Goal: Transaction & Acquisition: Download file/media

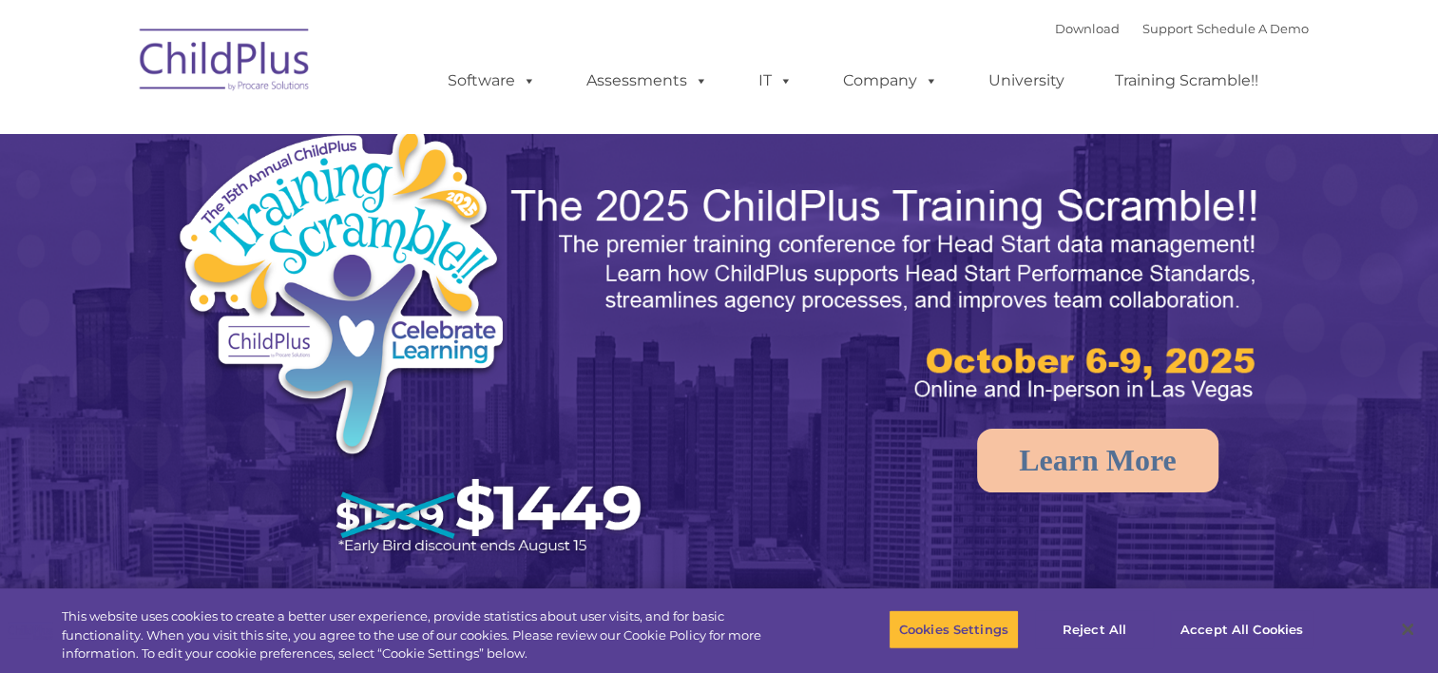
select select "MEDIUM"
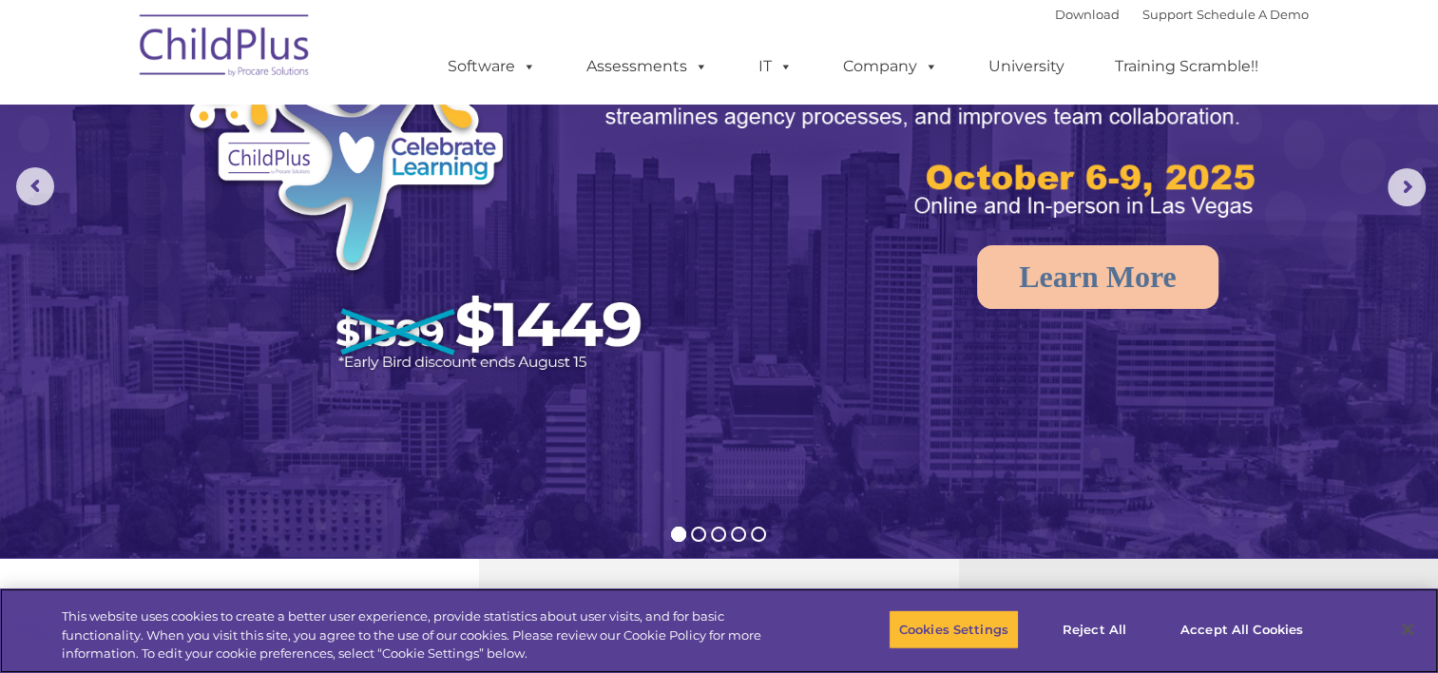
scroll to position [191, 0]
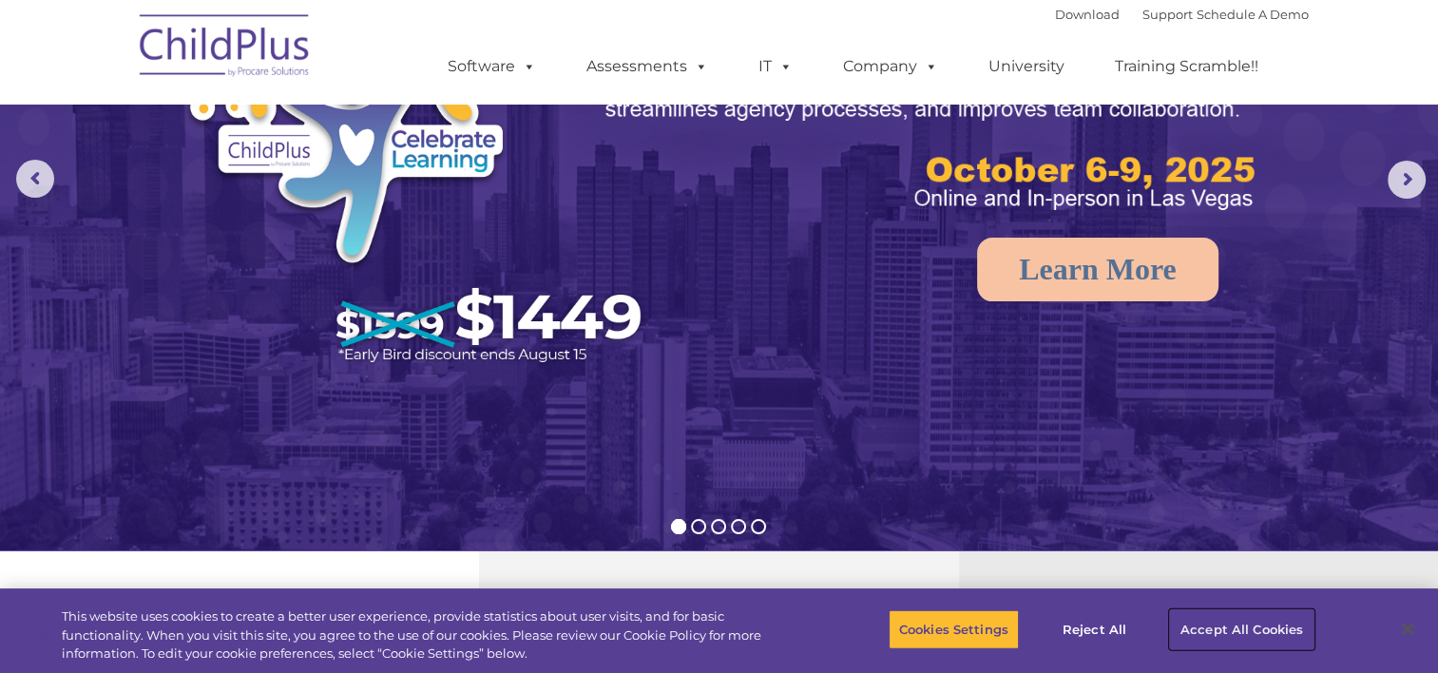
click at [1239, 634] on button "Accept All Cookies" at bounding box center [1242, 629] width 144 height 40
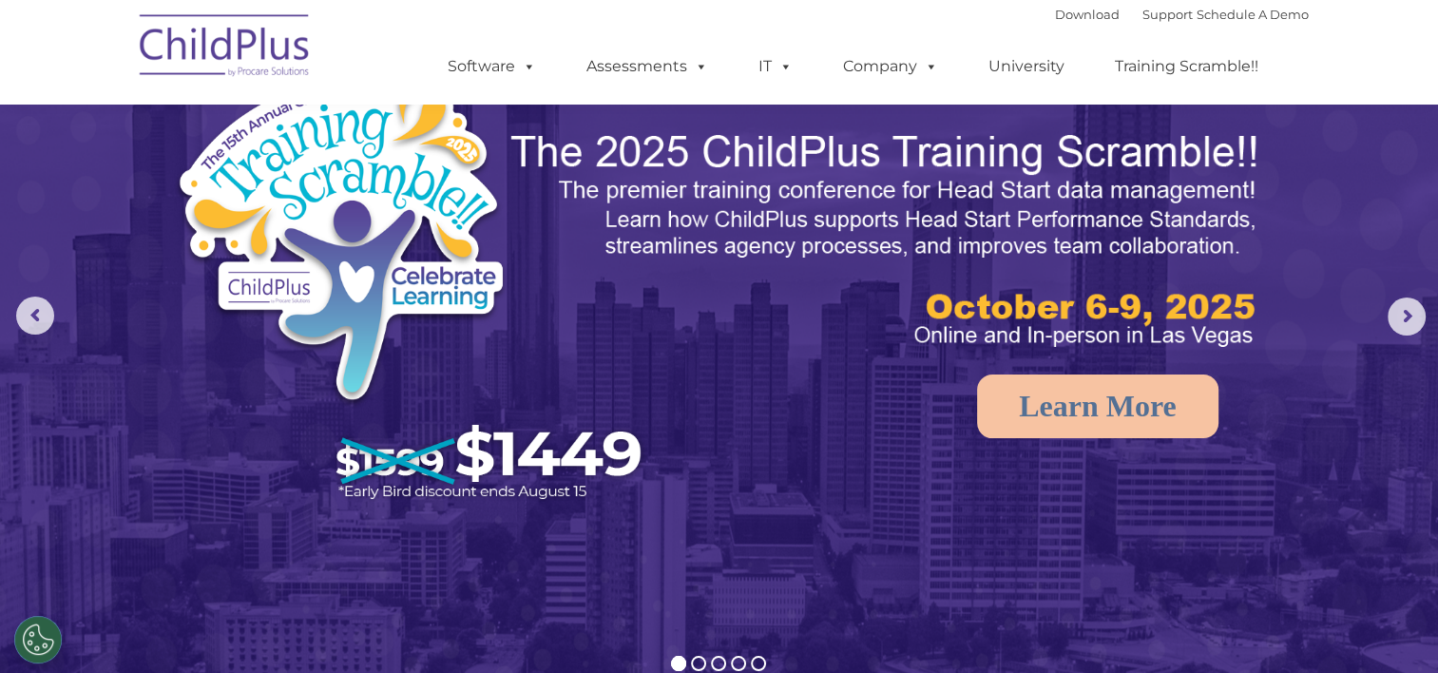
scroll to position [0, 0]
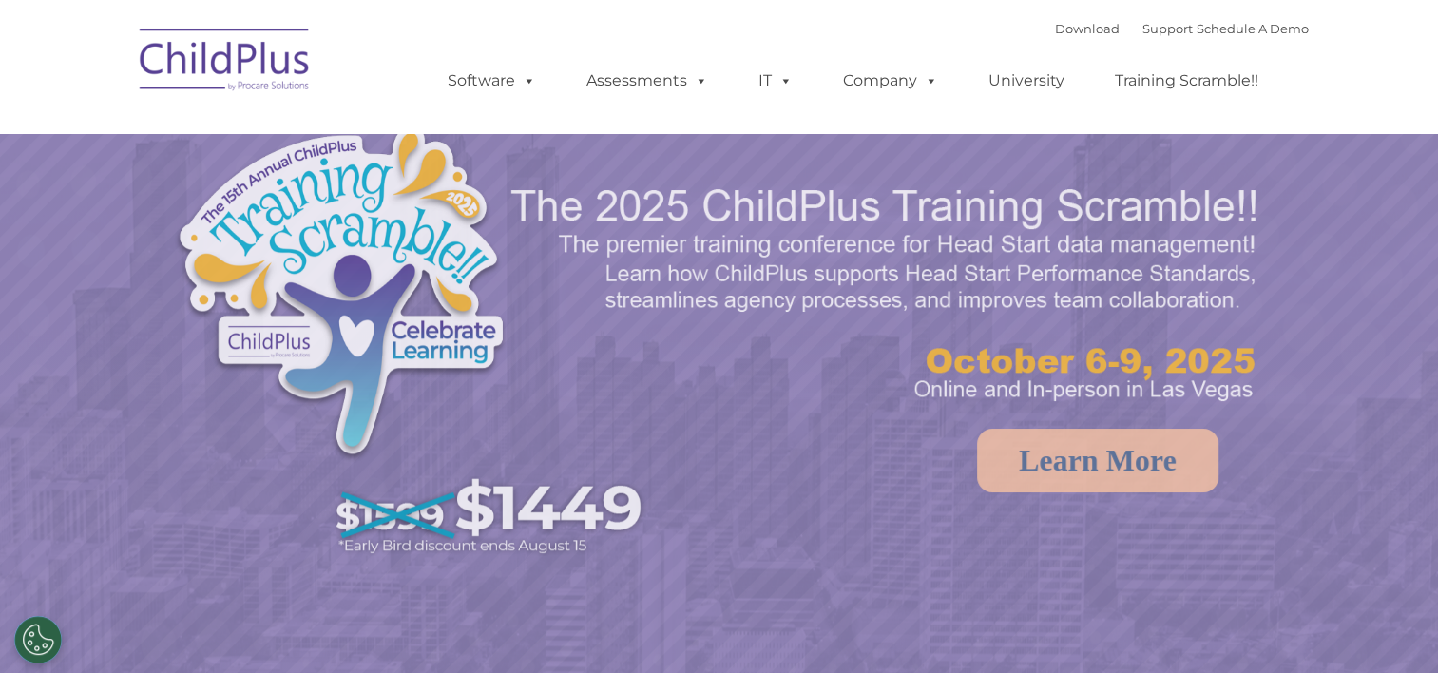
select select "MEDIUM"
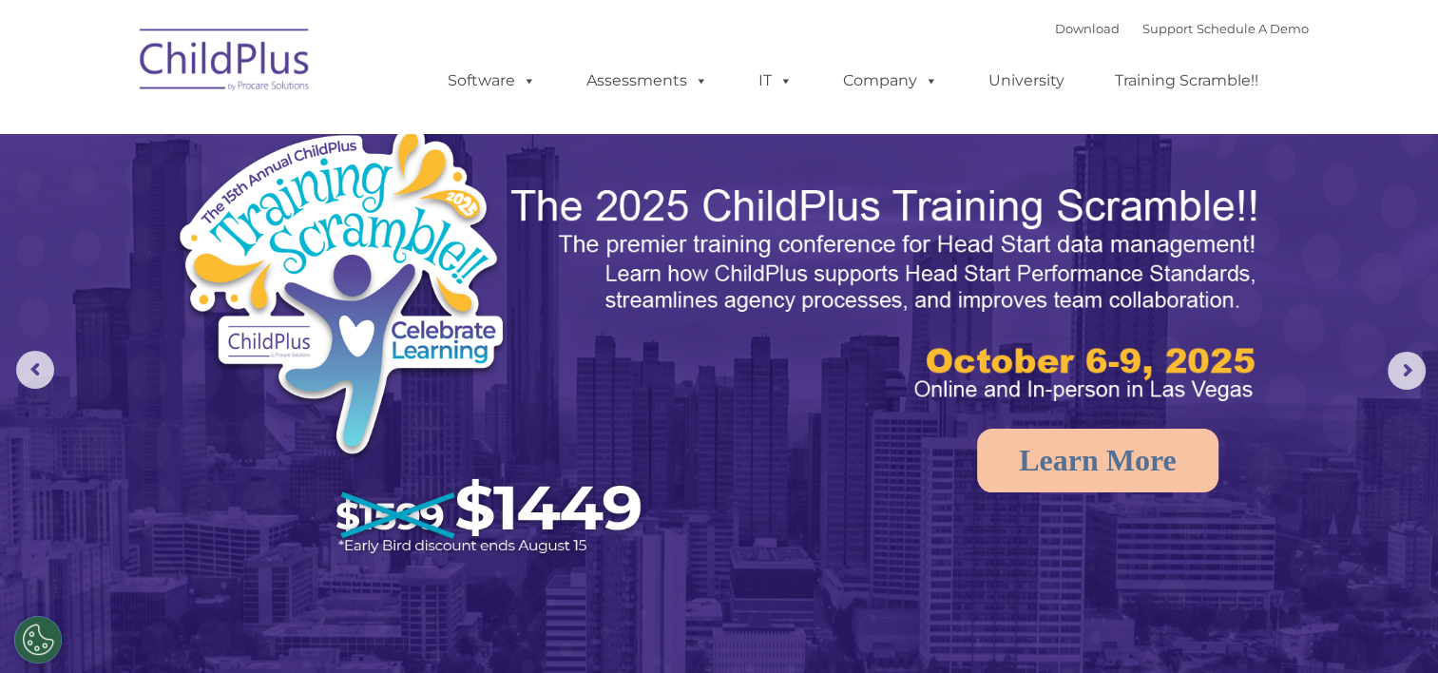
click at [299, 73] on img at bounding box center [225, 62] width 190 height 95
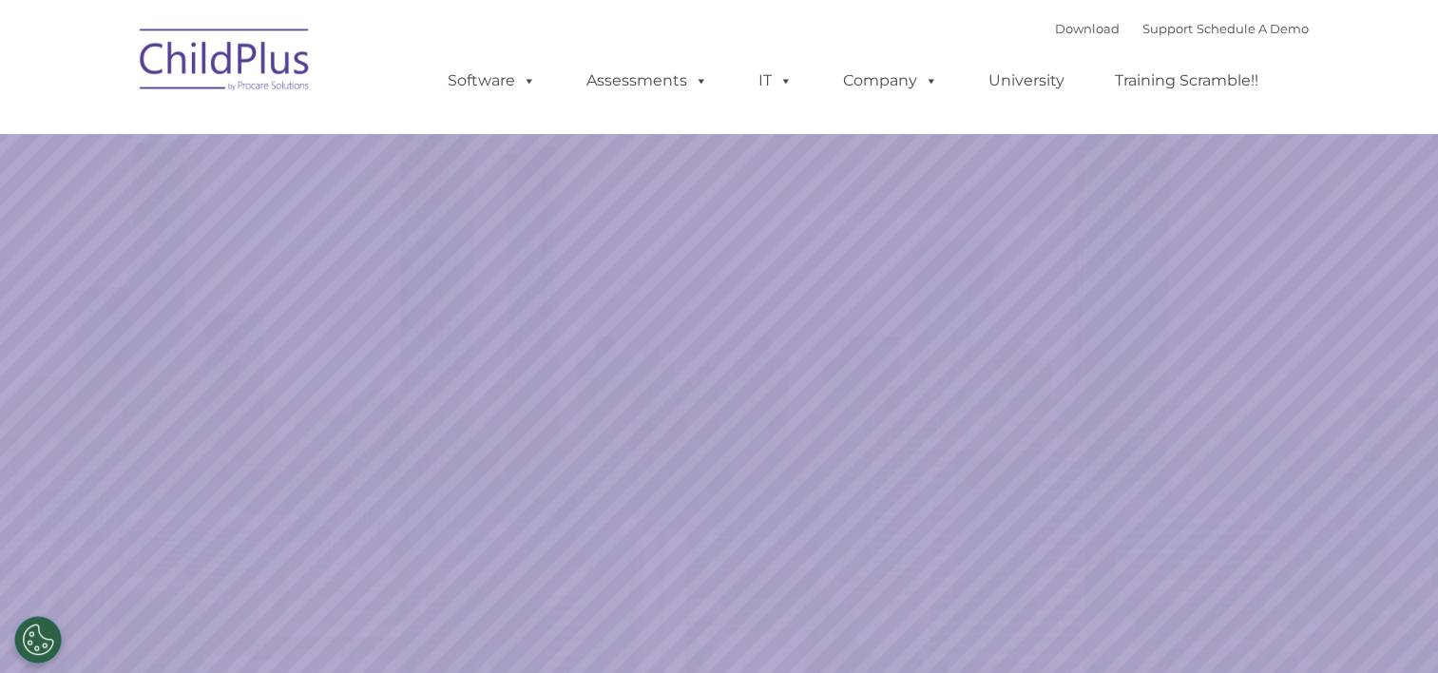
select select "MEDIUM"
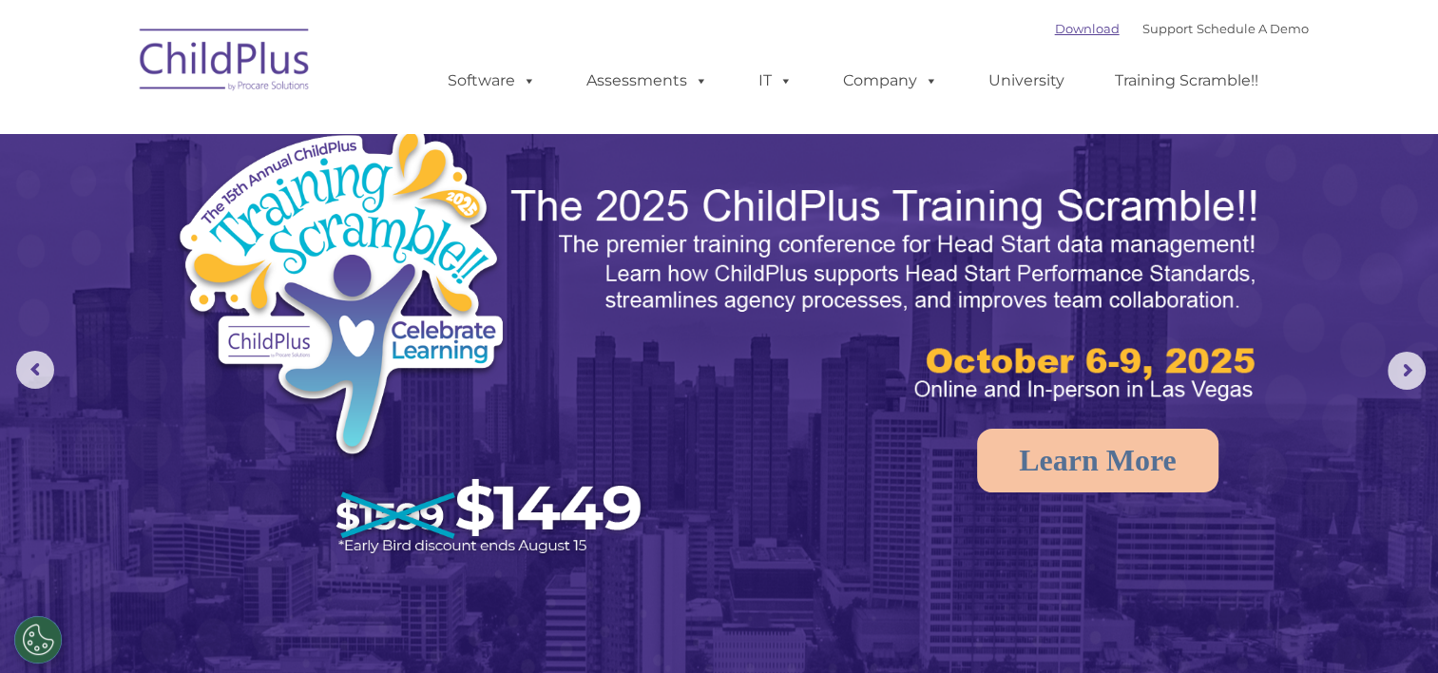
click at [1072, 29] on link "Download" at bounding box center [1087, 28] width 65 height 15
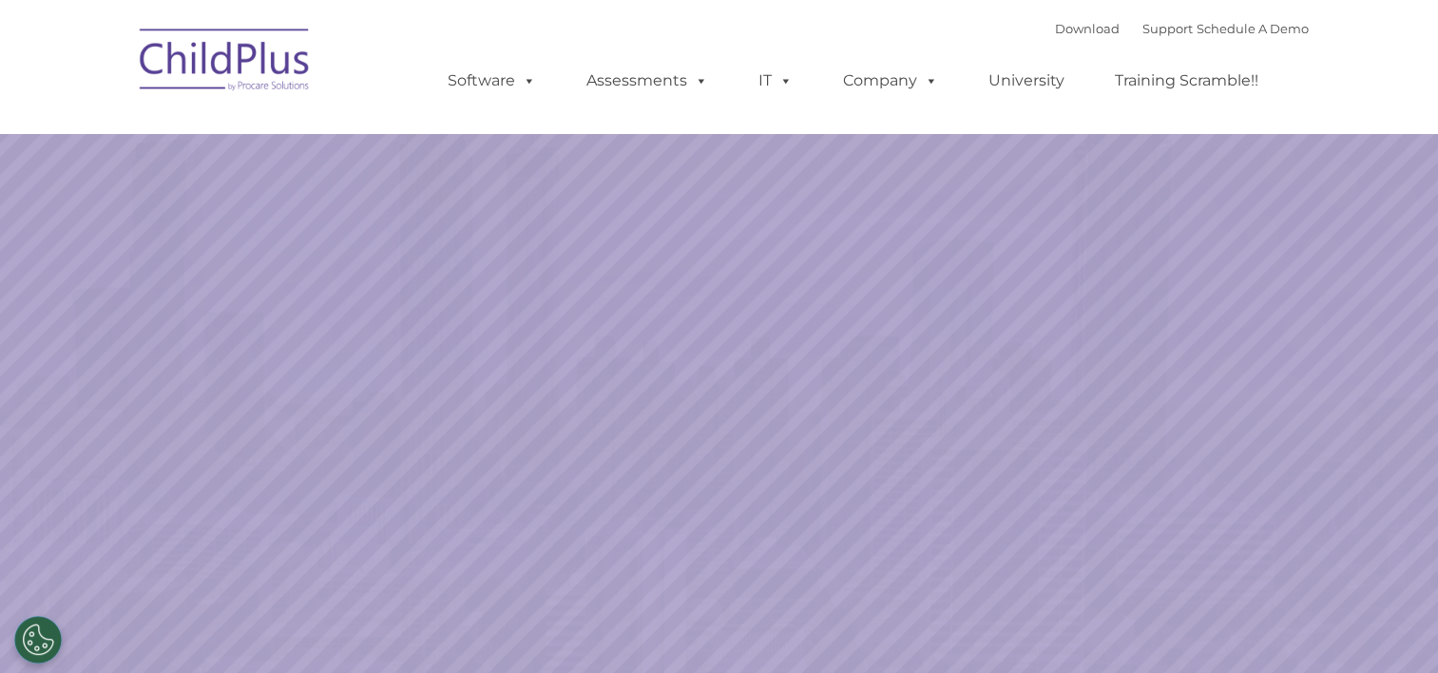
select select "MEDIUM"
